Goal: Task Accomplishment & Management: Use online tool/utility

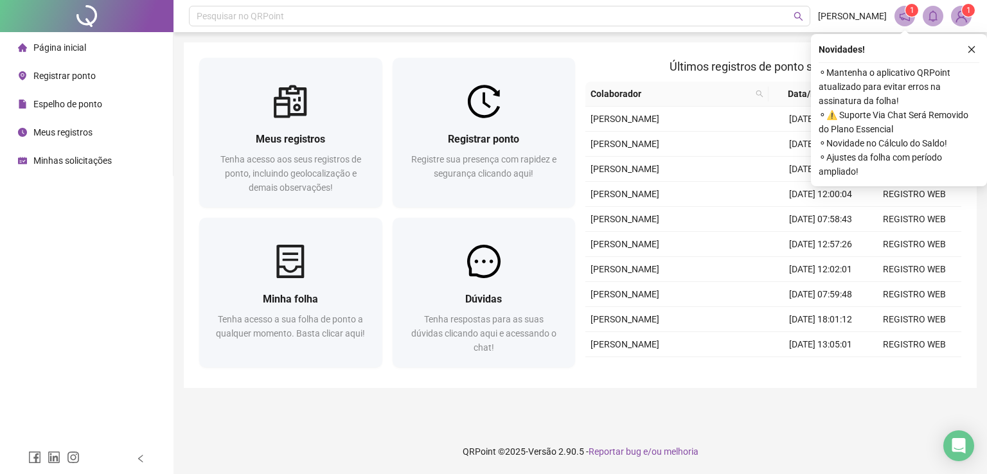
click at [513, 152] on div "Registrar ponto Registre sua presença com rapidez e segurança clicando aqui!" at bounding box center [484, 163] width 152 height 64
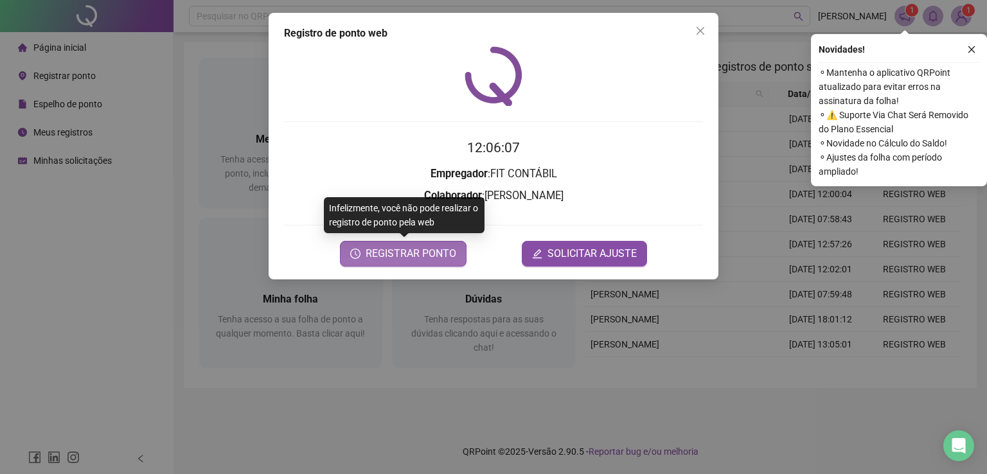
click at [400, 255] on span "REGISTRAR PONTO" at bounding box center [411, 253] width 91 height 15
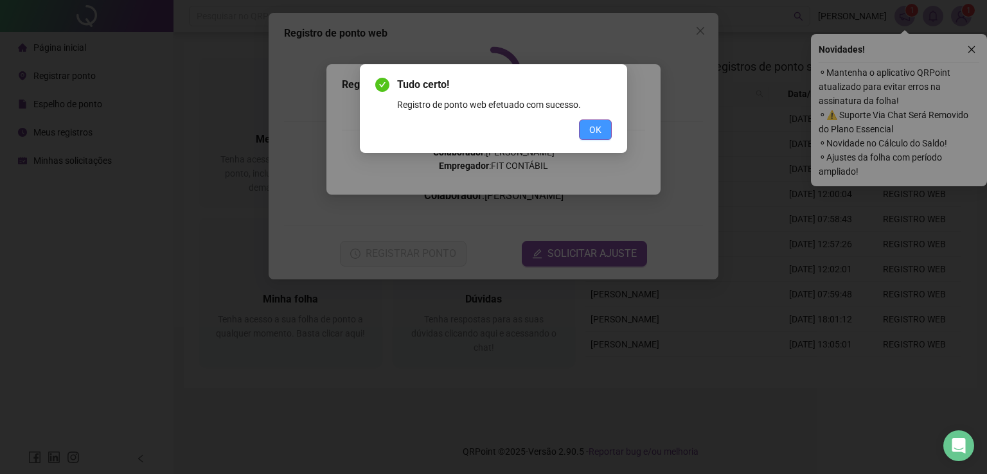
click at [600, 127] on span "OK" at bounding box center [595, 130] width 12 height 14
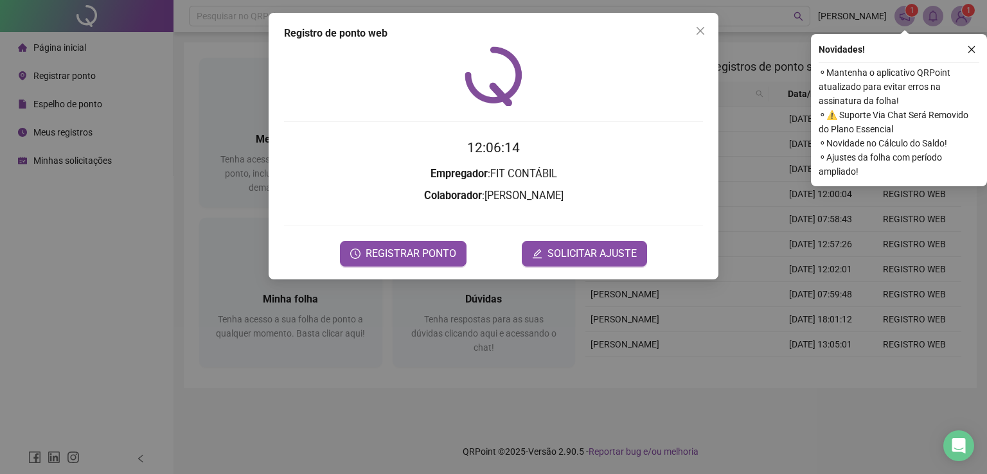
click at [700, 30] on icon "close" at bounding box center [701, 31] width 8 height 8
